Goal: Task Accomplishment & Management: Manage account settings

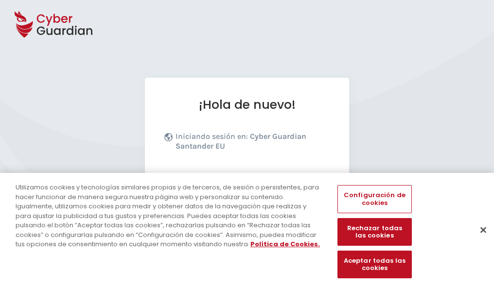
scroll to position [119, 0]
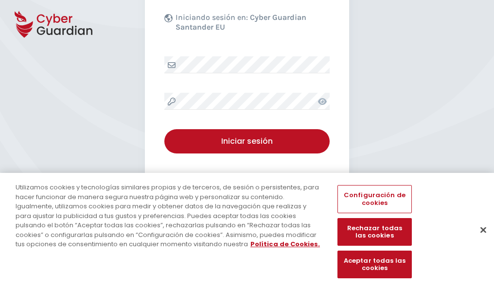
click at [478, 240] on button "Cerrar" at bounding box center [483, 229] width 21 height 21
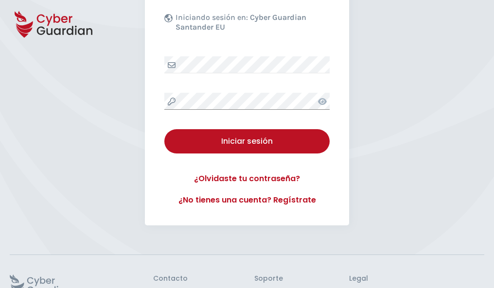
scroll to position [189, 0]
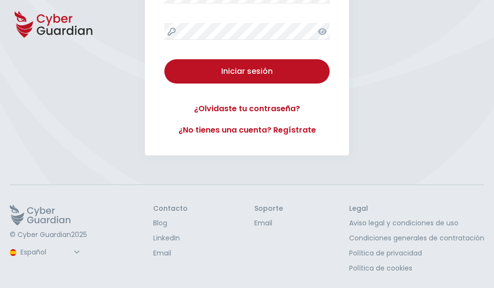
click at [164, 59] on button "Iniciar sesión" at bounding box center [246, 71] width 165 height 24
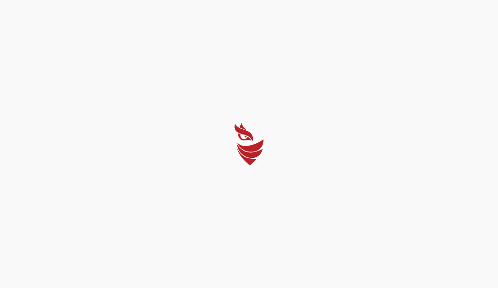
select select "English"
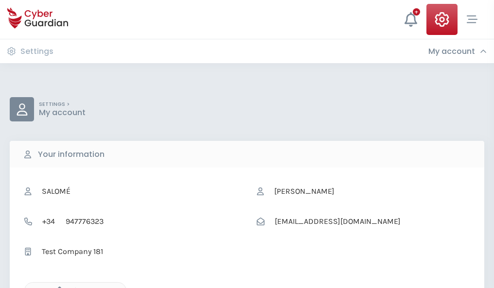
click at [57, 287] on icon "button" at bounding box center [57, 291] width 8 height 8
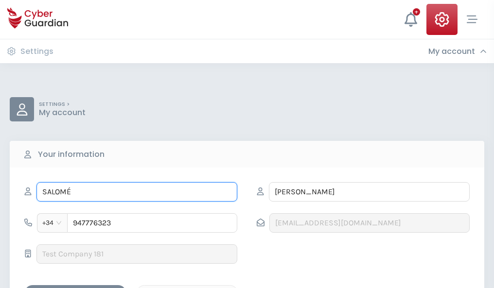
click at [137, 192] on input "SALOMÉ" at bounding box center [136, 191] width 201 height 19
type input "S"
type input "Gabriel"
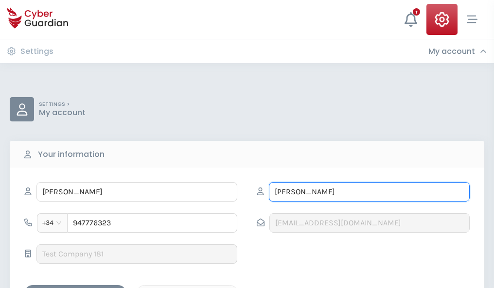
click at [369, 192] on input "UREÑA" at bounding box center [369, 191] width 201 height 19
type input "U"
type input "Barroso"
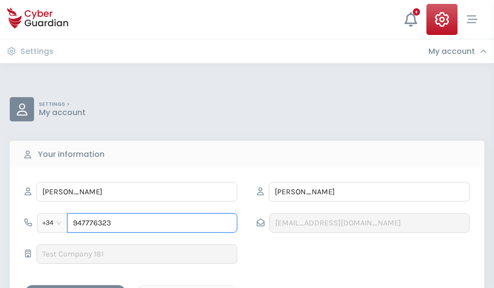
click at [152, 223] on input "947776323" at bounding box center [152, 222] width 170 height 19
type input "9"
type input "846589800"
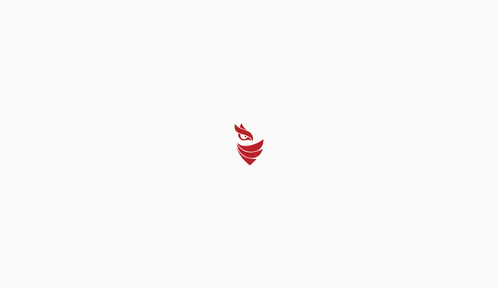
select select "English"
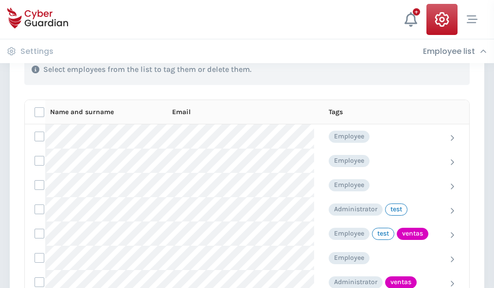
scroll to position [441, 0]
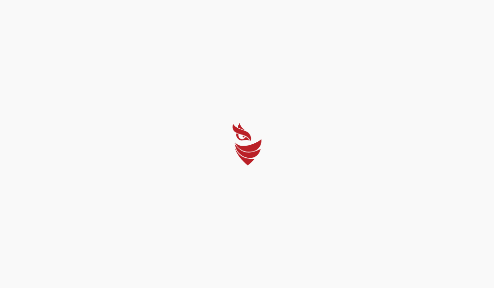
select select "English"
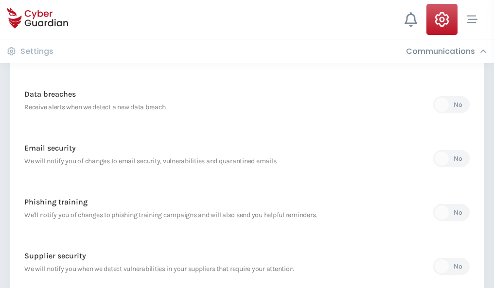
scroll to position [512, 0]
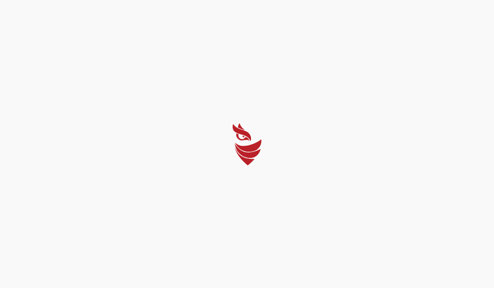
select select "English"
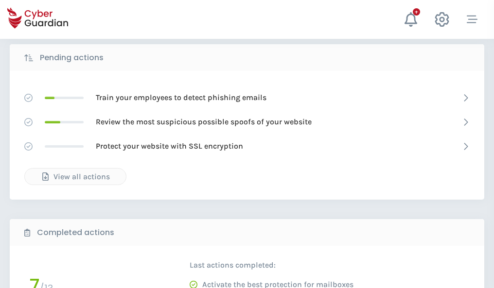
scroll to position [538, 0]
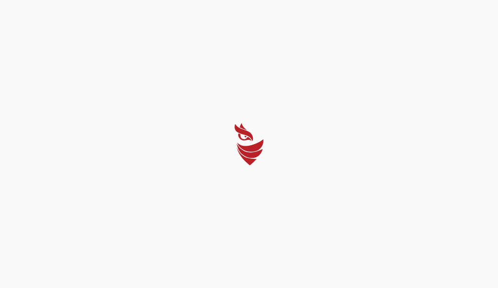
select select "English"
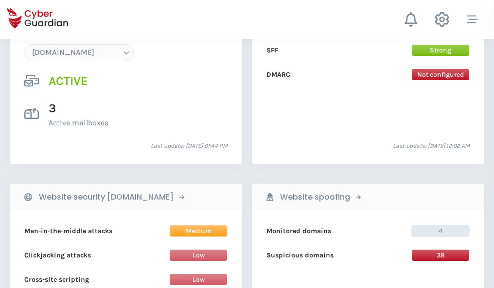
scroll to position [1036, 0]
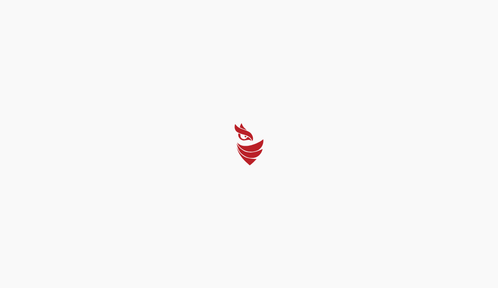
select select "English"
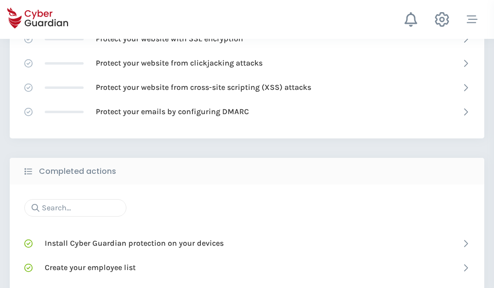
scroll to position [648, 0]
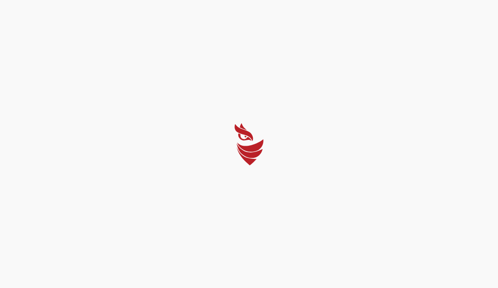
select select "English"
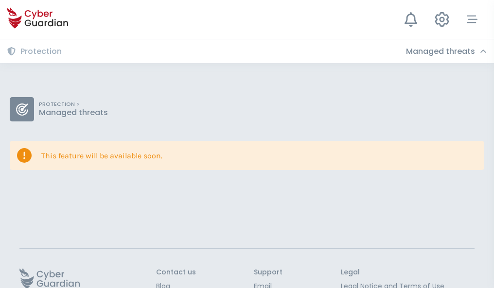
scroll to position [63, 0]
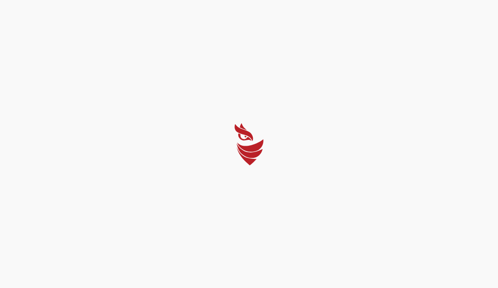
select select "English"
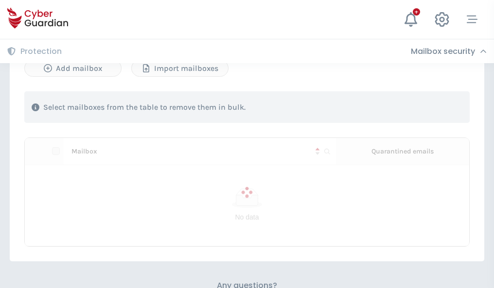
scroll to position [416, 0]
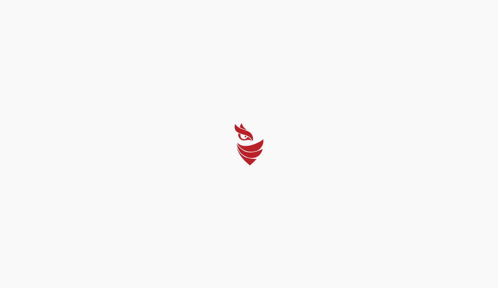
select select "English"
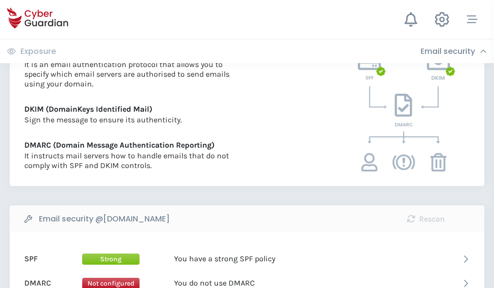
scroll to position [525, 0]
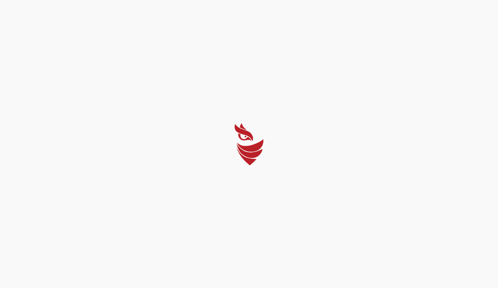
select select "English"
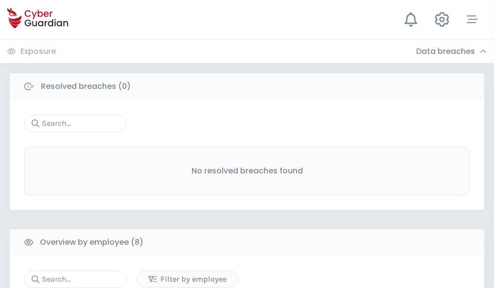
scroll to position [829, 0]
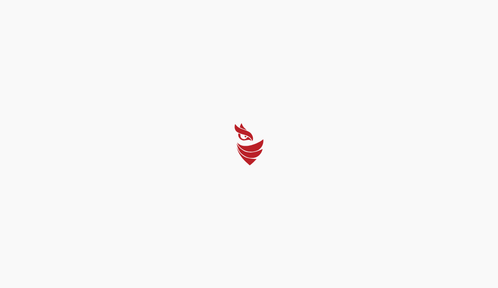
select select "English"
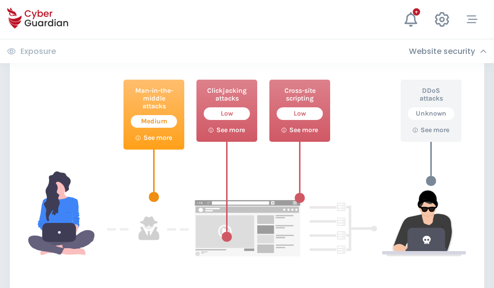
scroll to position [529, 0]
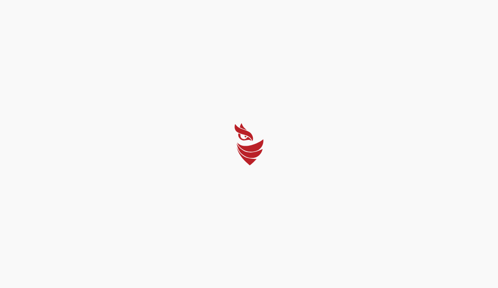
select select "English"
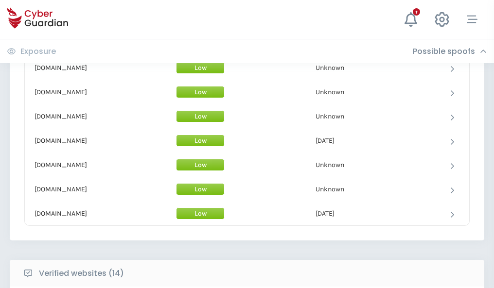
scroll to position [948, 0]
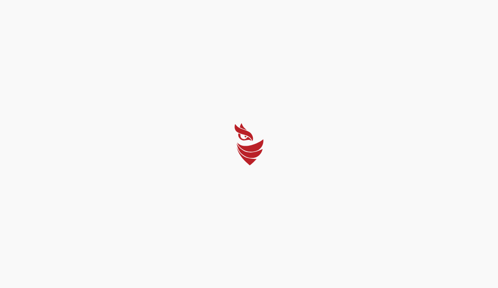
select select "English"
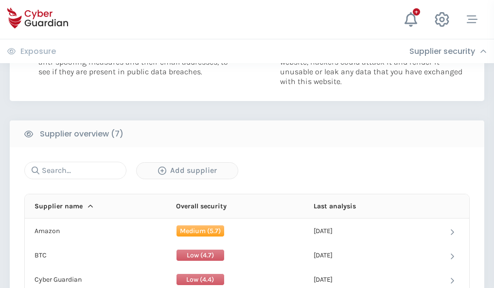
scroll to position [630, 0]
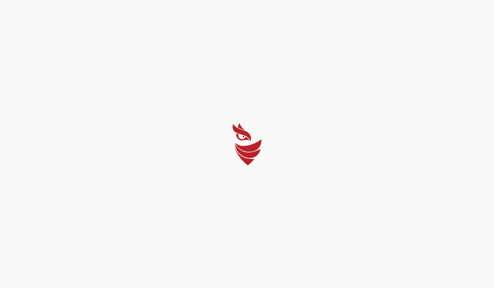
select select "English"
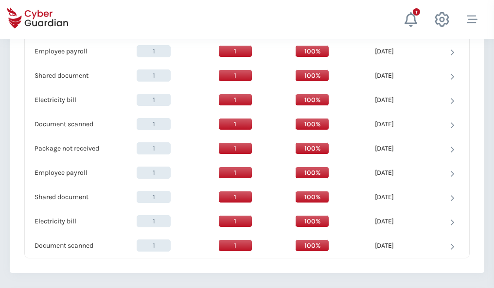
scroll to position [996, 0]
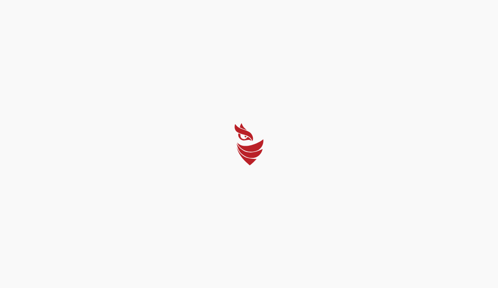
select select "English"
